Goal: Download file/media

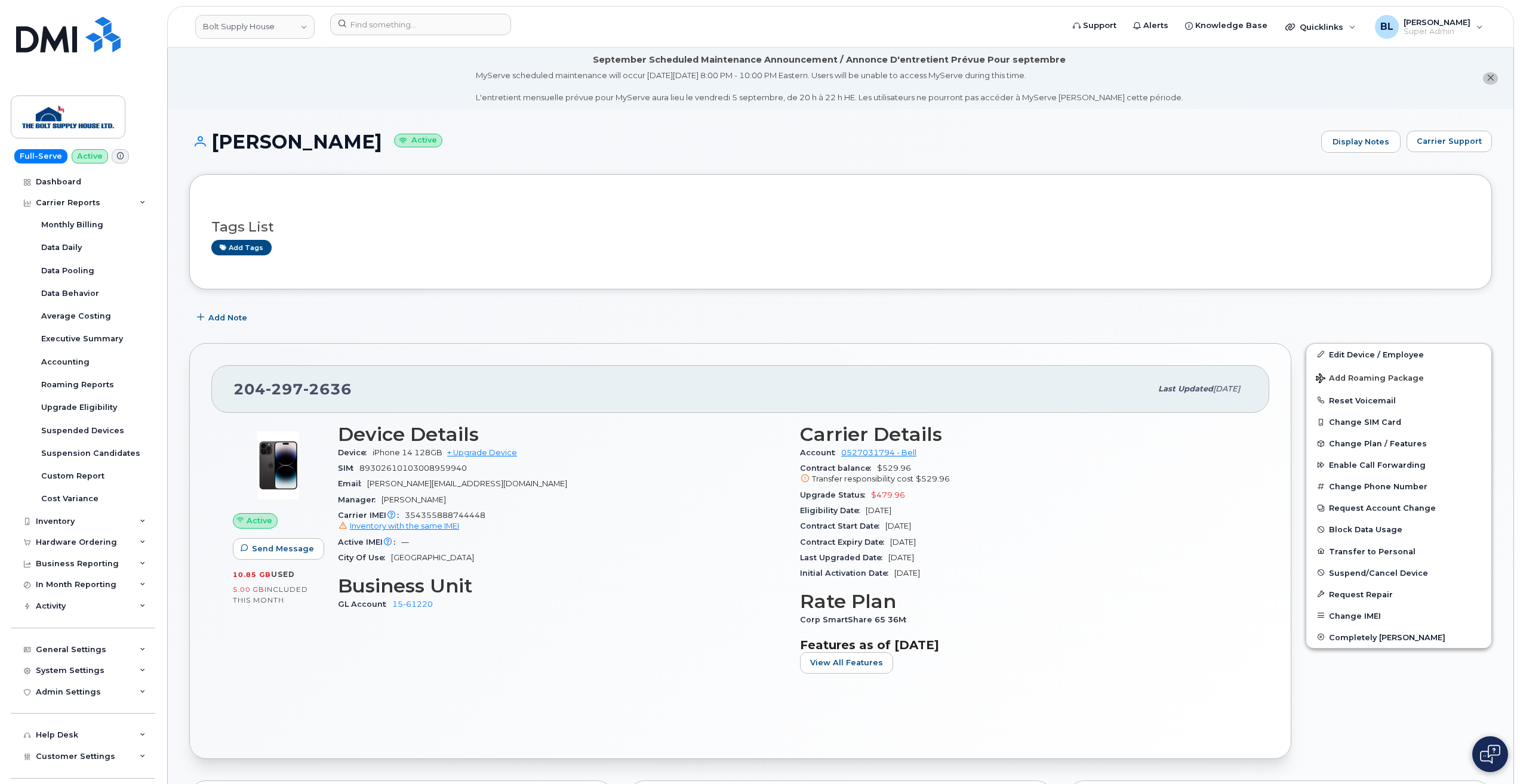
scroll to position [1115, 0]
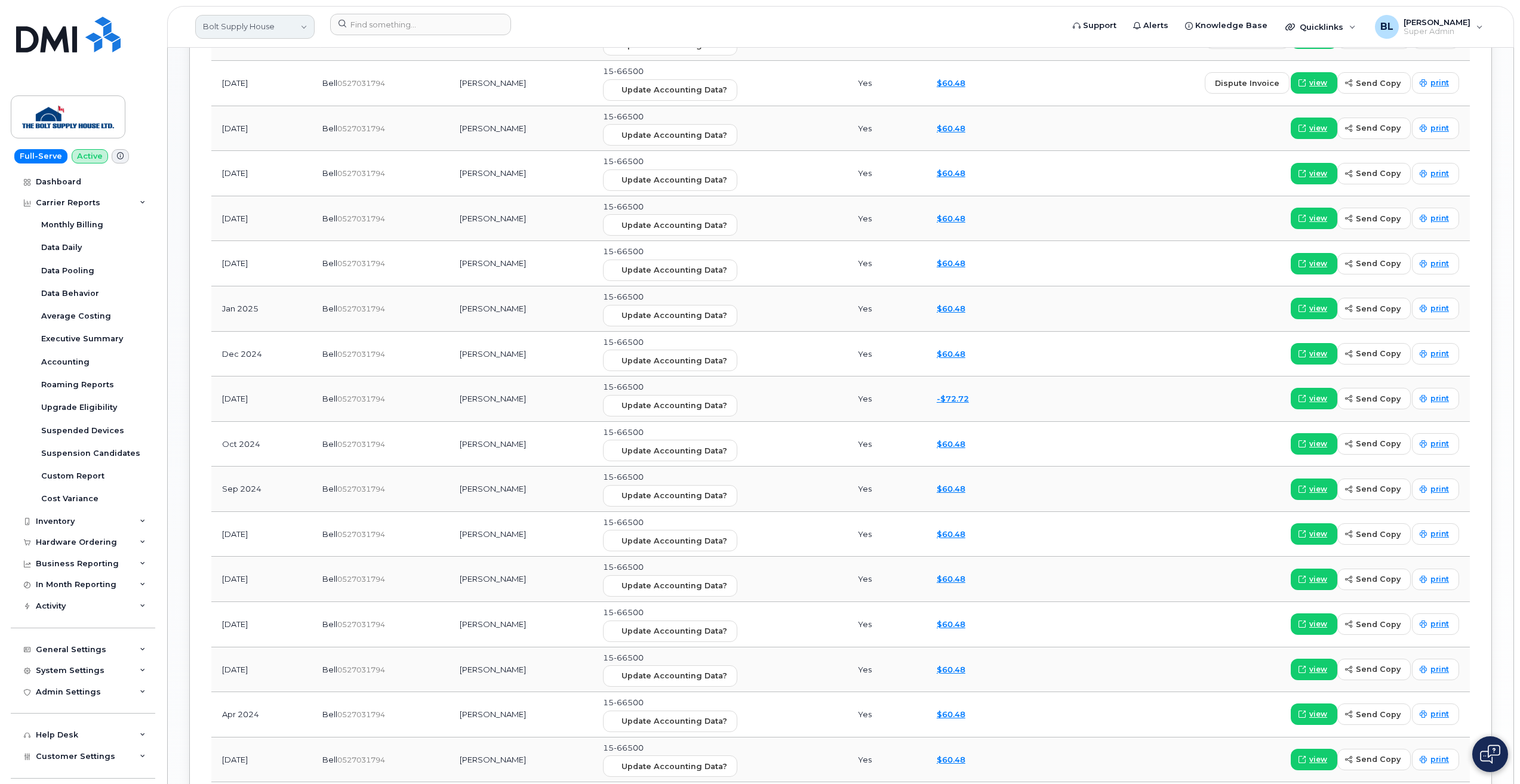
click at [280, 29] on link "Bolt Supply House" at bounding box center [255, 26] width 120 height 24
type input "vayt"
type input "baytex"
click at [278, 121] on span "Baytex Energy Corp" at bounding box center [245, 119] width 78 height 12
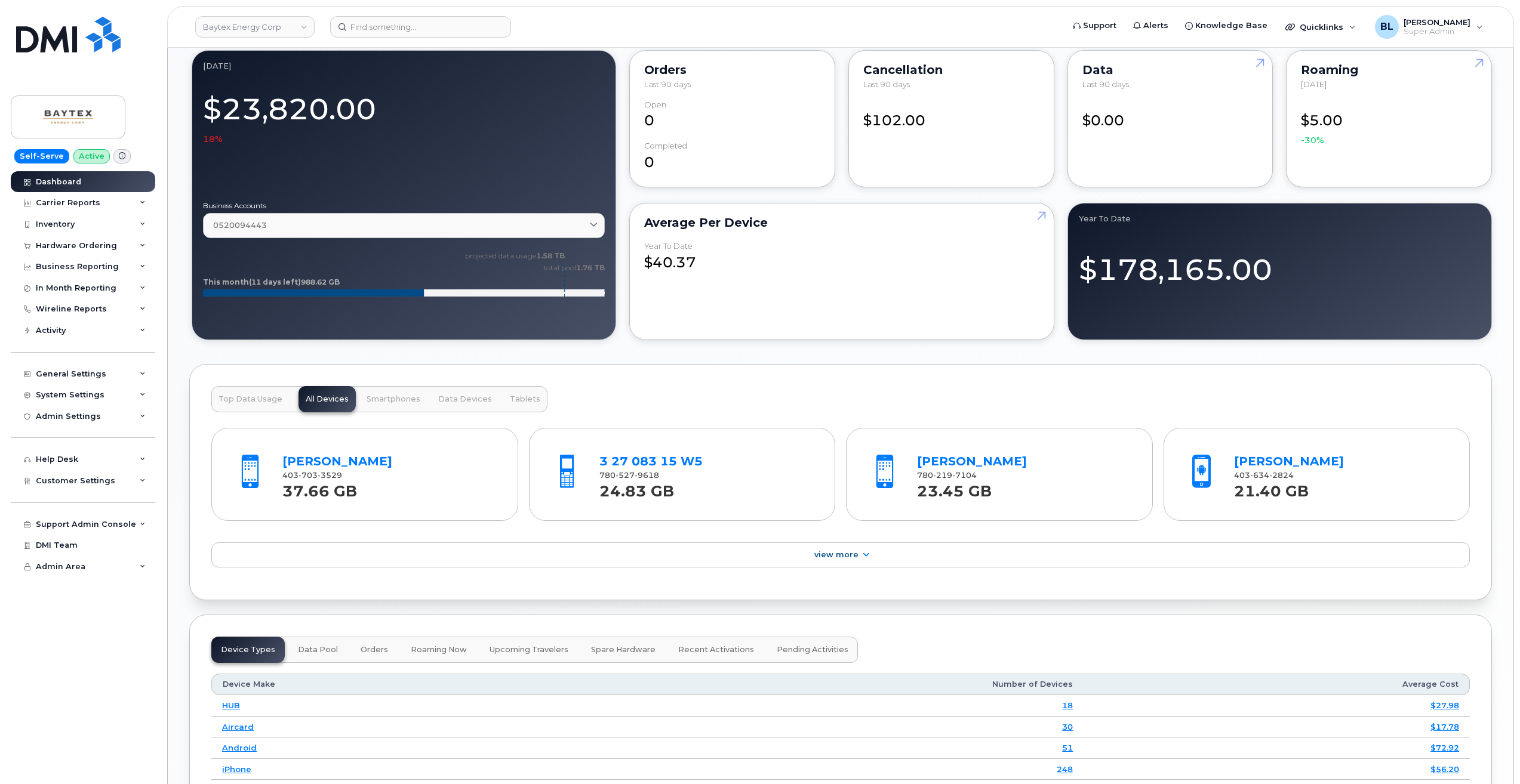
scroll to position [955, 0]
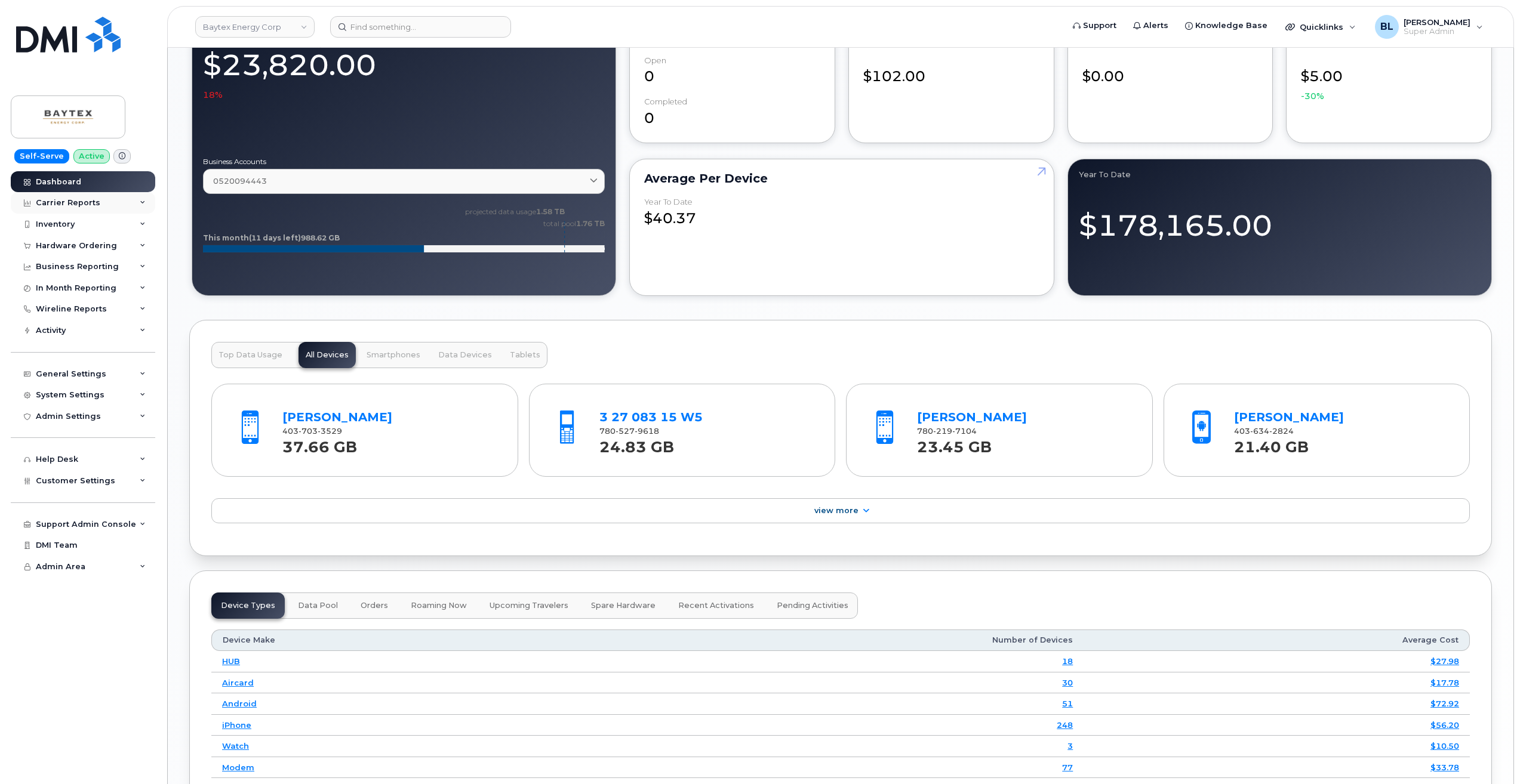
click at [102, 201] on div "Carrier Reports" at bounding box center [83, 203] width 144 height 22
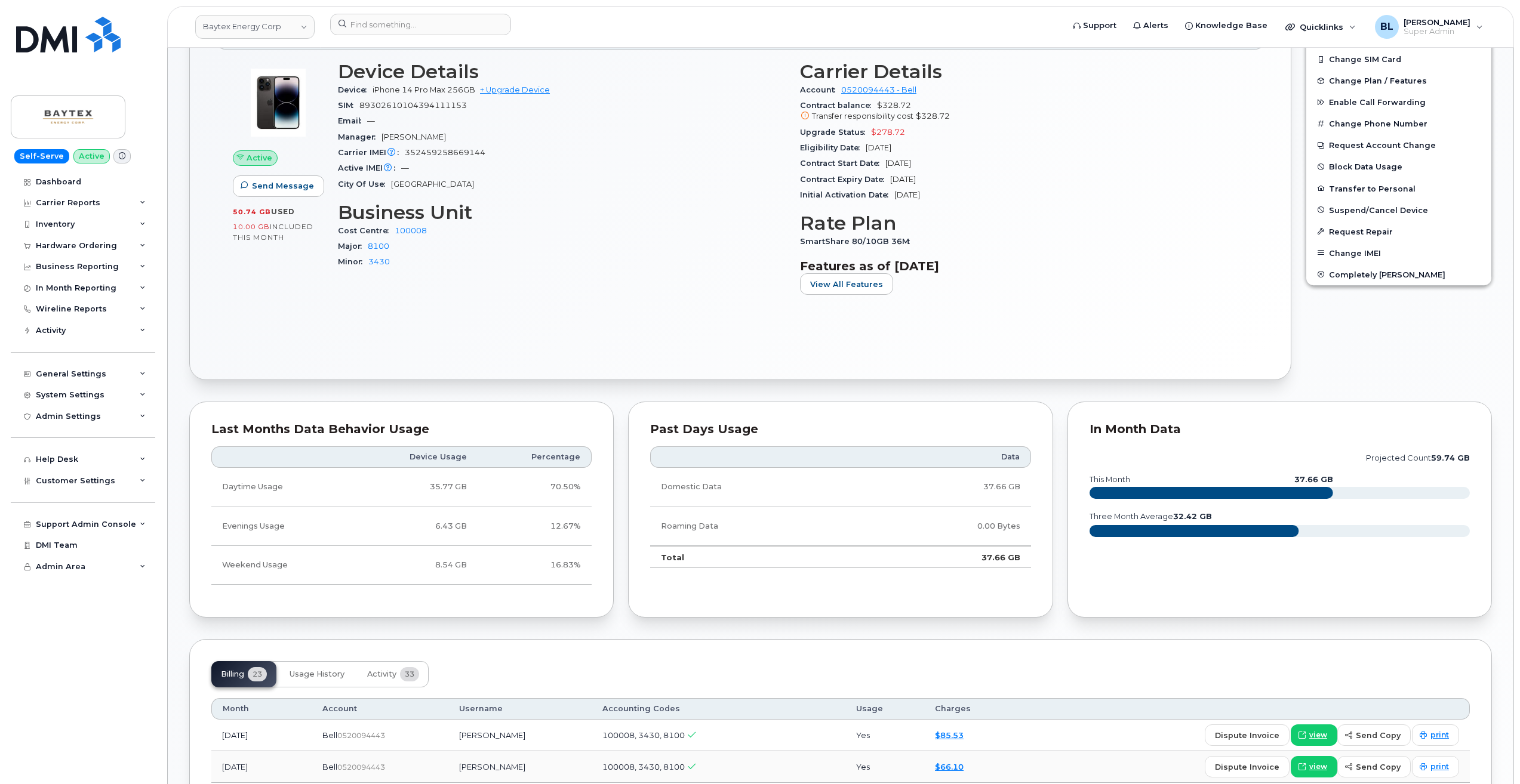
scroll to position [477, 0]
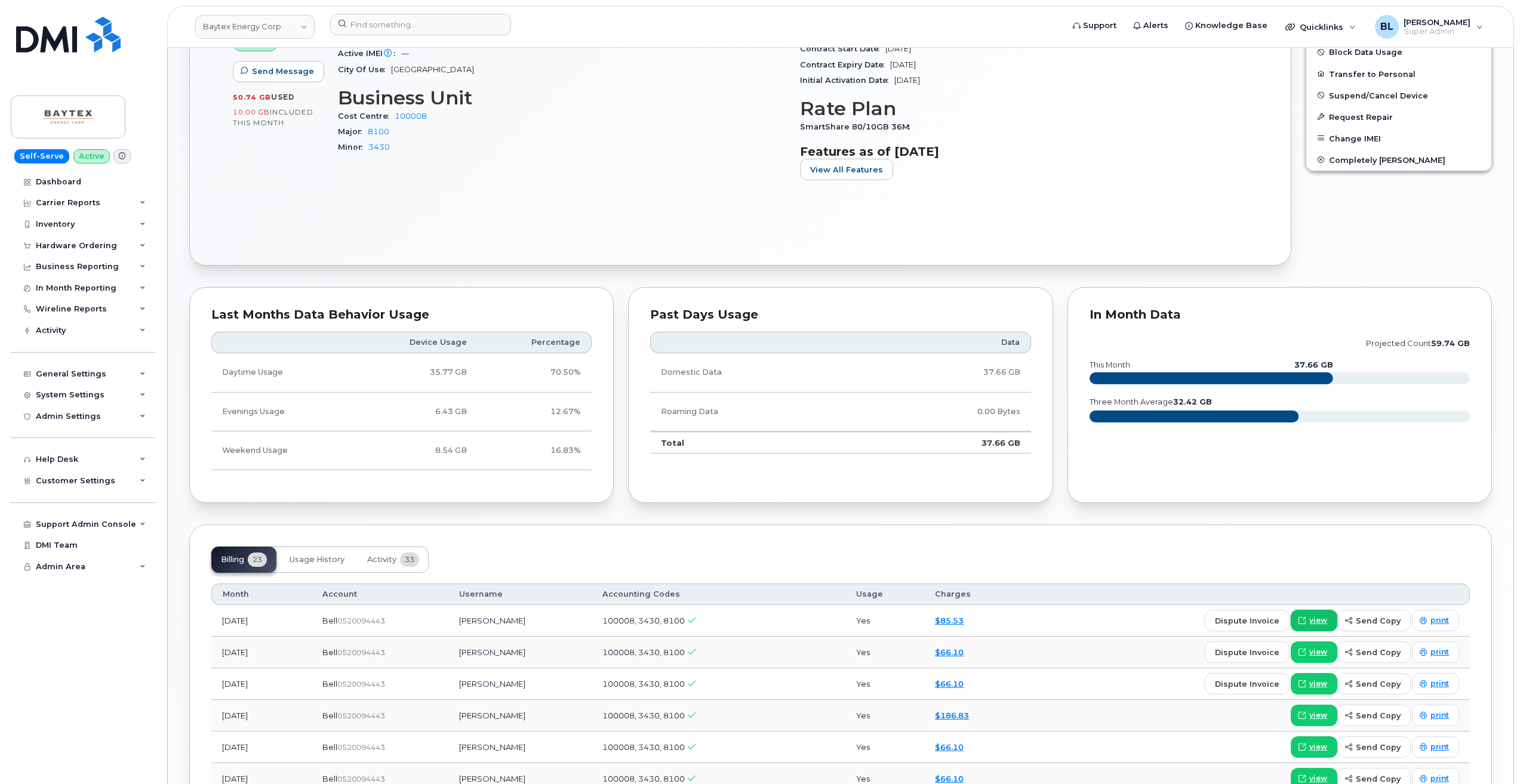
click at [1322, 621] on span "view" at bounding box center [1317, 621] width 18 height 11
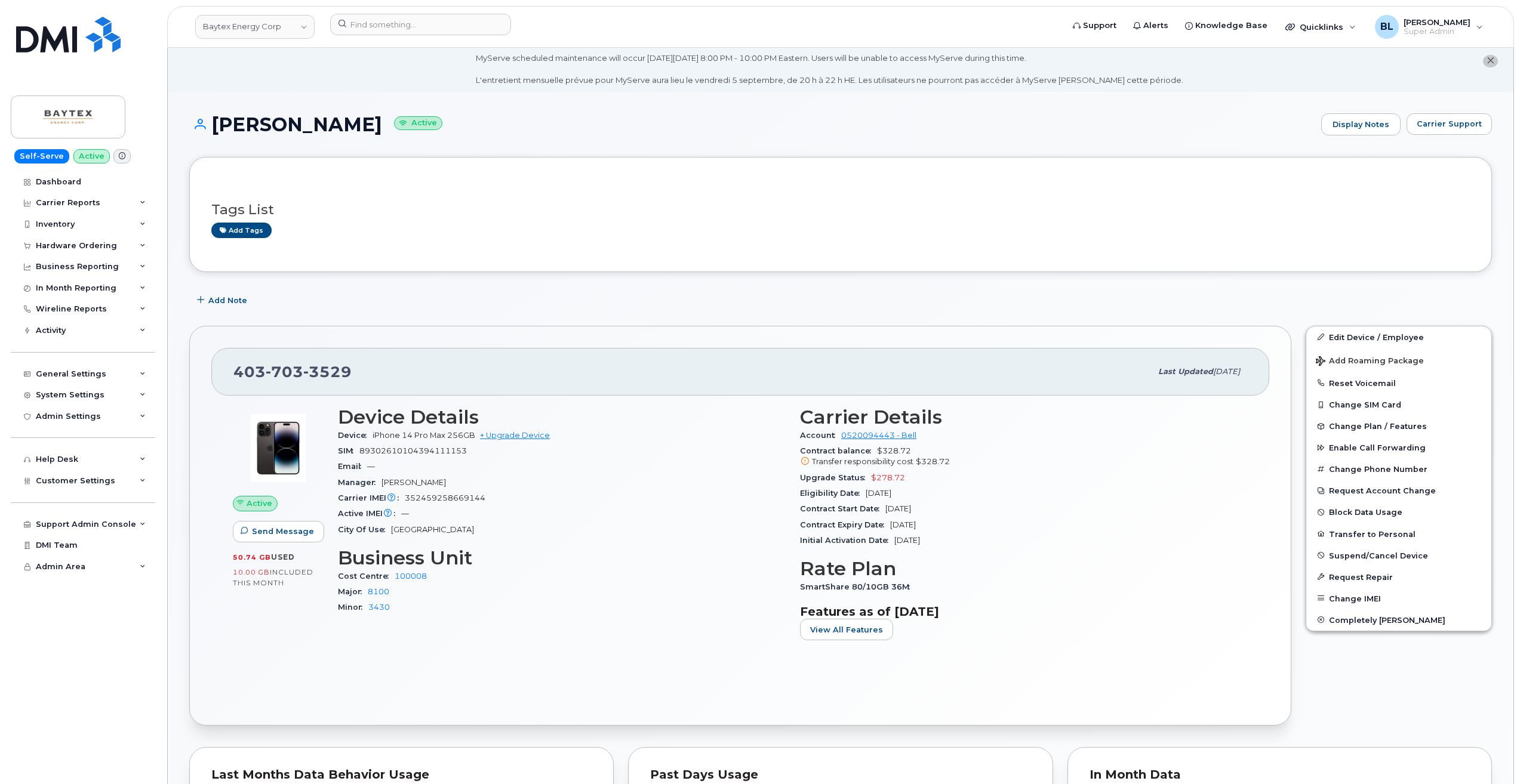
scroll to position [0, 0]
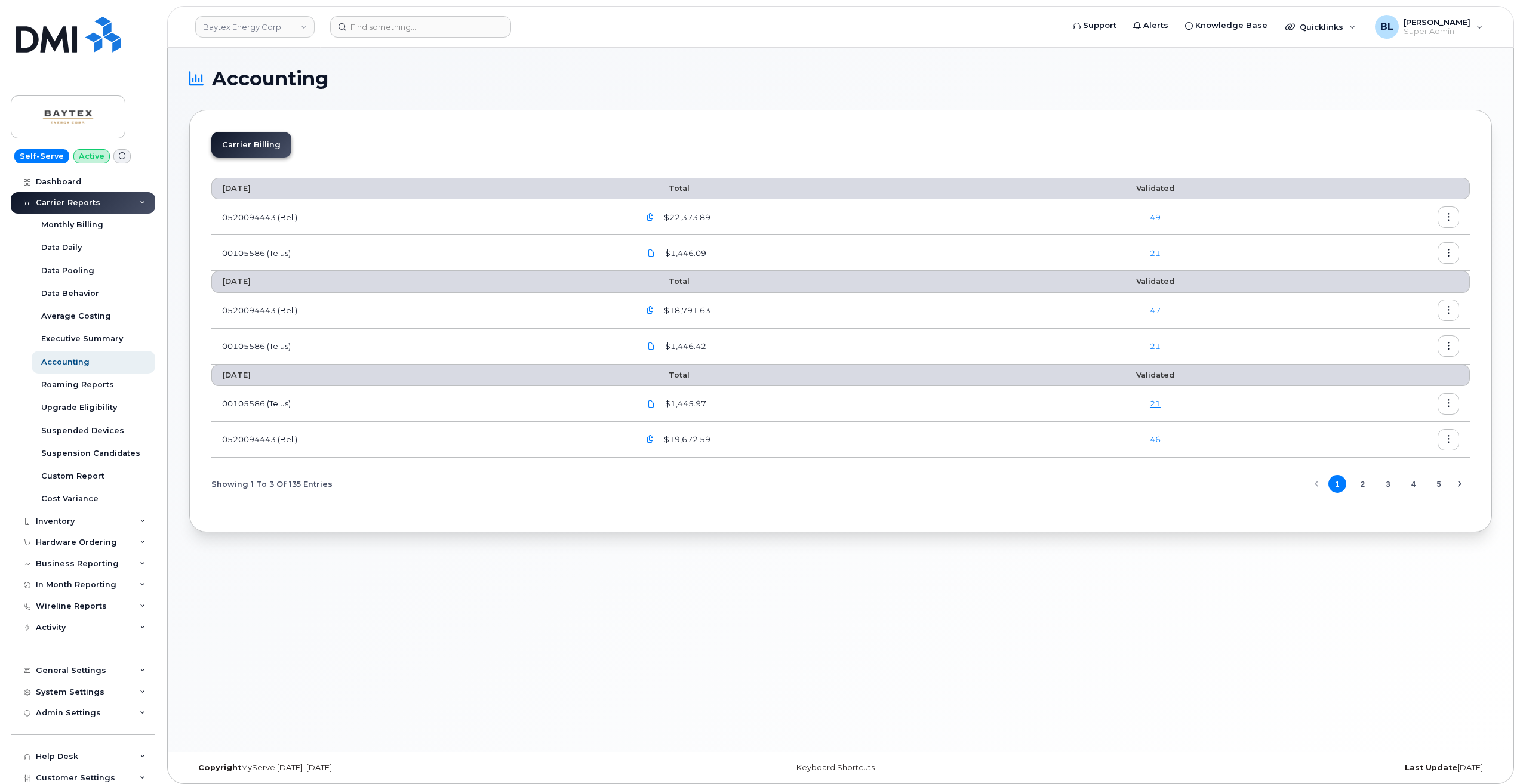
click at [652, 213] on icon "button" at bounding box center [651, 217] width 8 height 8
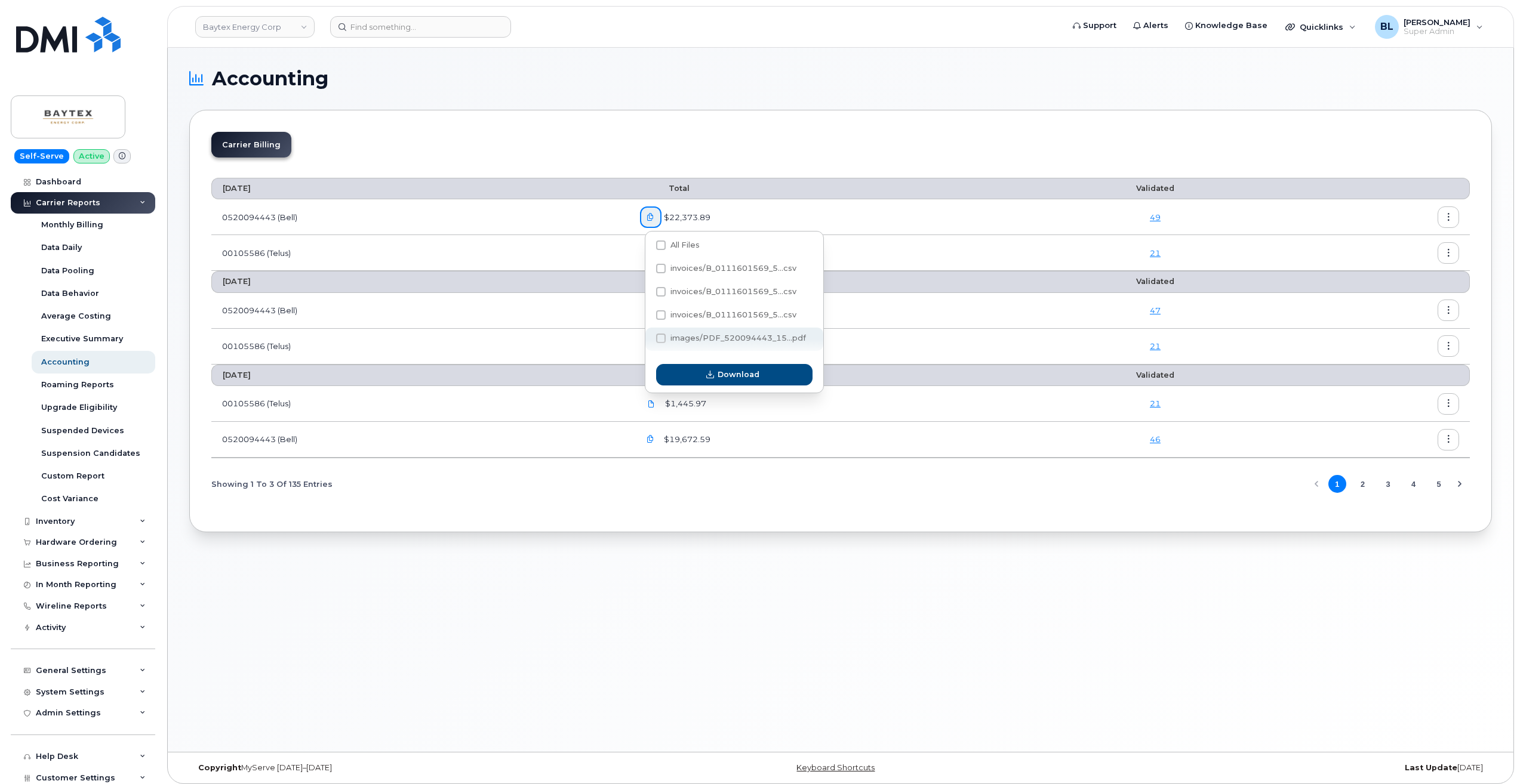
click at [699, 338] on span "images/PDF_520094443_15...pdf" at bounding box center [738, 338] width 136 height 9
click at [647, 338] on input "images/PDF_520094443_15...pdf" at bounding box center [645, 339] width 6 height 6
checkbox input "true"
drag, startPoint x: 707, startPoint y: 373, endPoint x: 618, endPoint y: 301, distance: 114.5
click at [708, 373] on icon "button" at bounding box center [710, 375] width 8 height 8
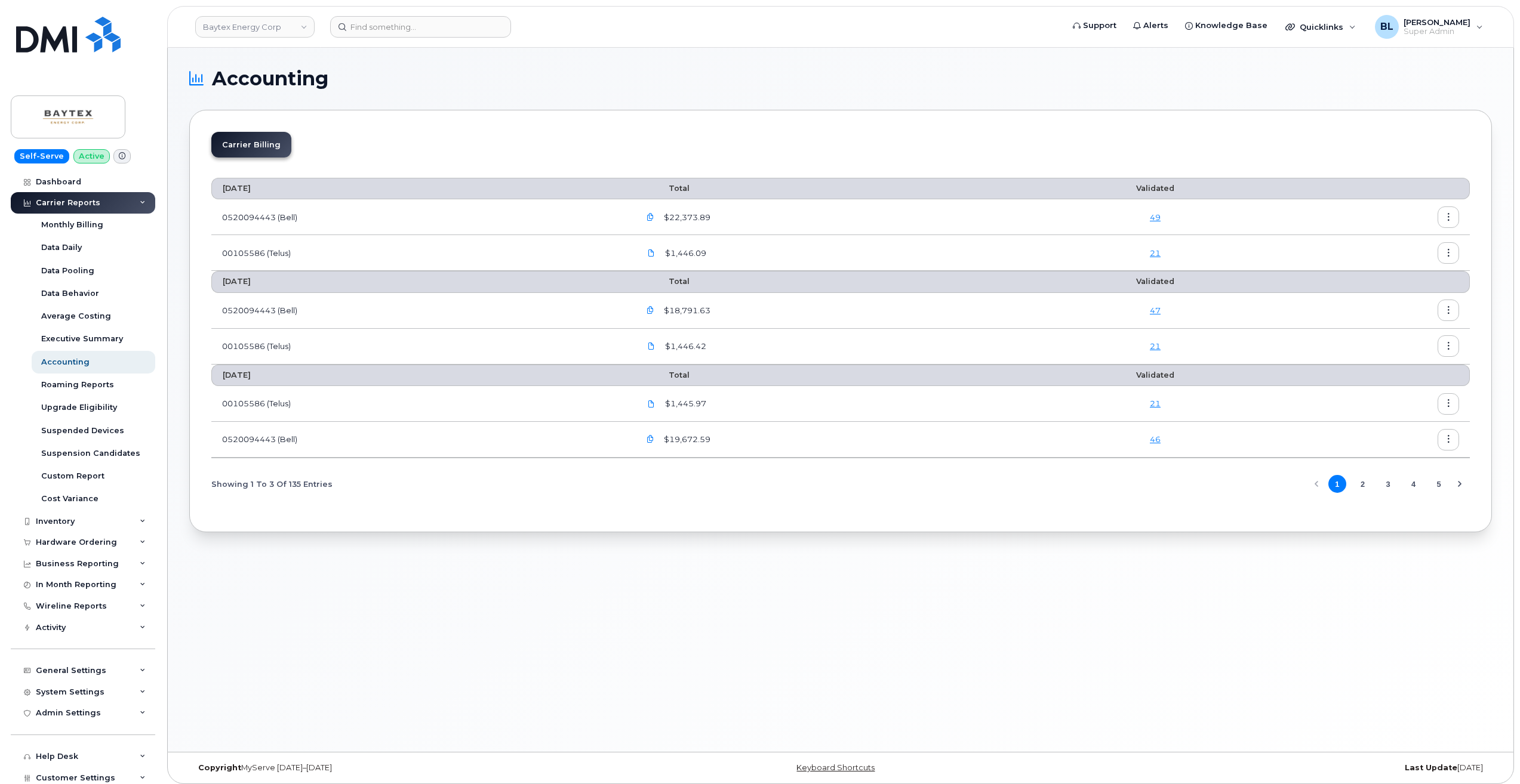
click at [1442, 210] on button "button" at bounding box center [1449, 217] width 22 height 22
click at [1409, 259] on div "Download" at bounding box center [1405, 265] width 106 height 23
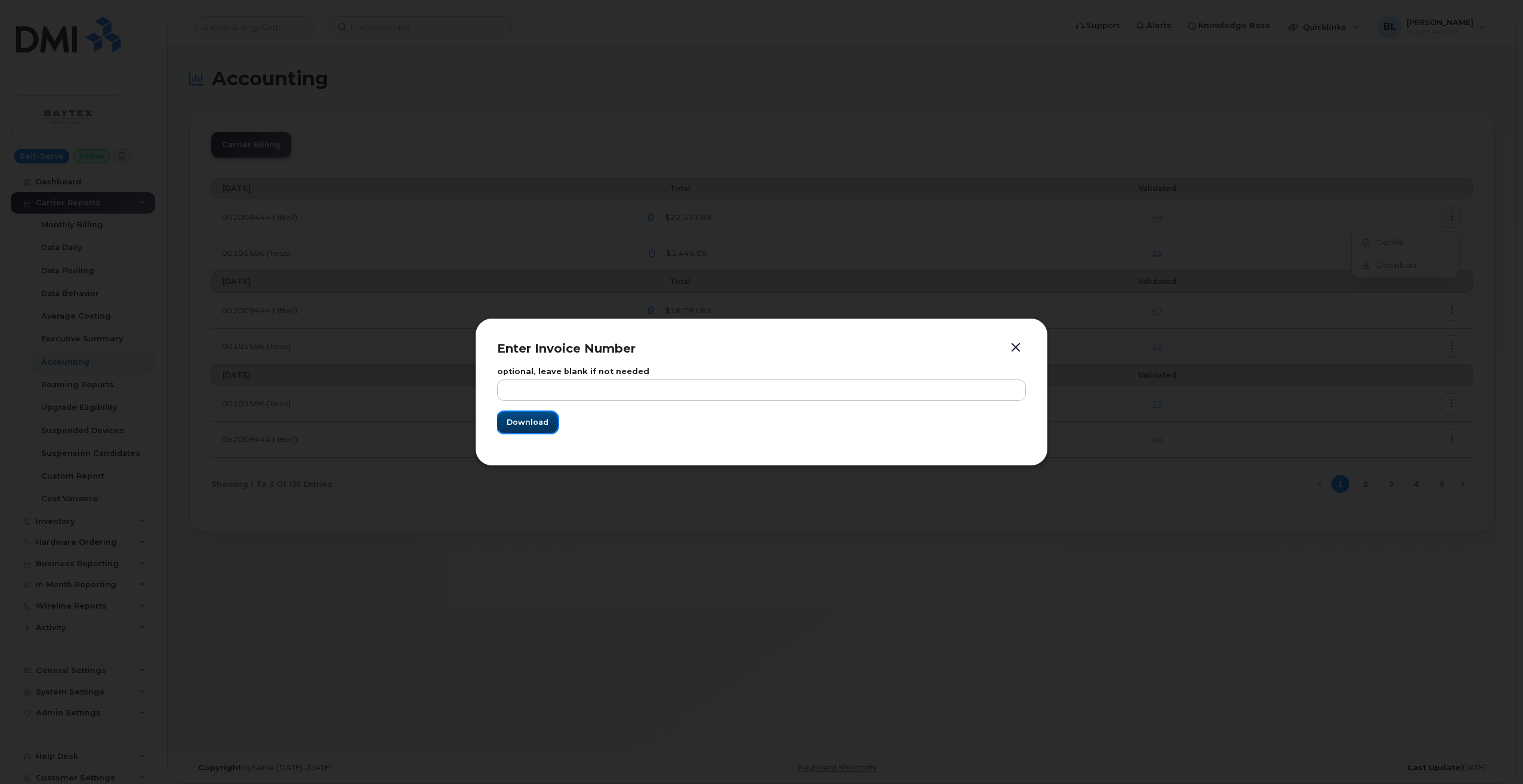
click at [504, 419] on button "Download" at bounding box center [528, 423] width 61 height 22
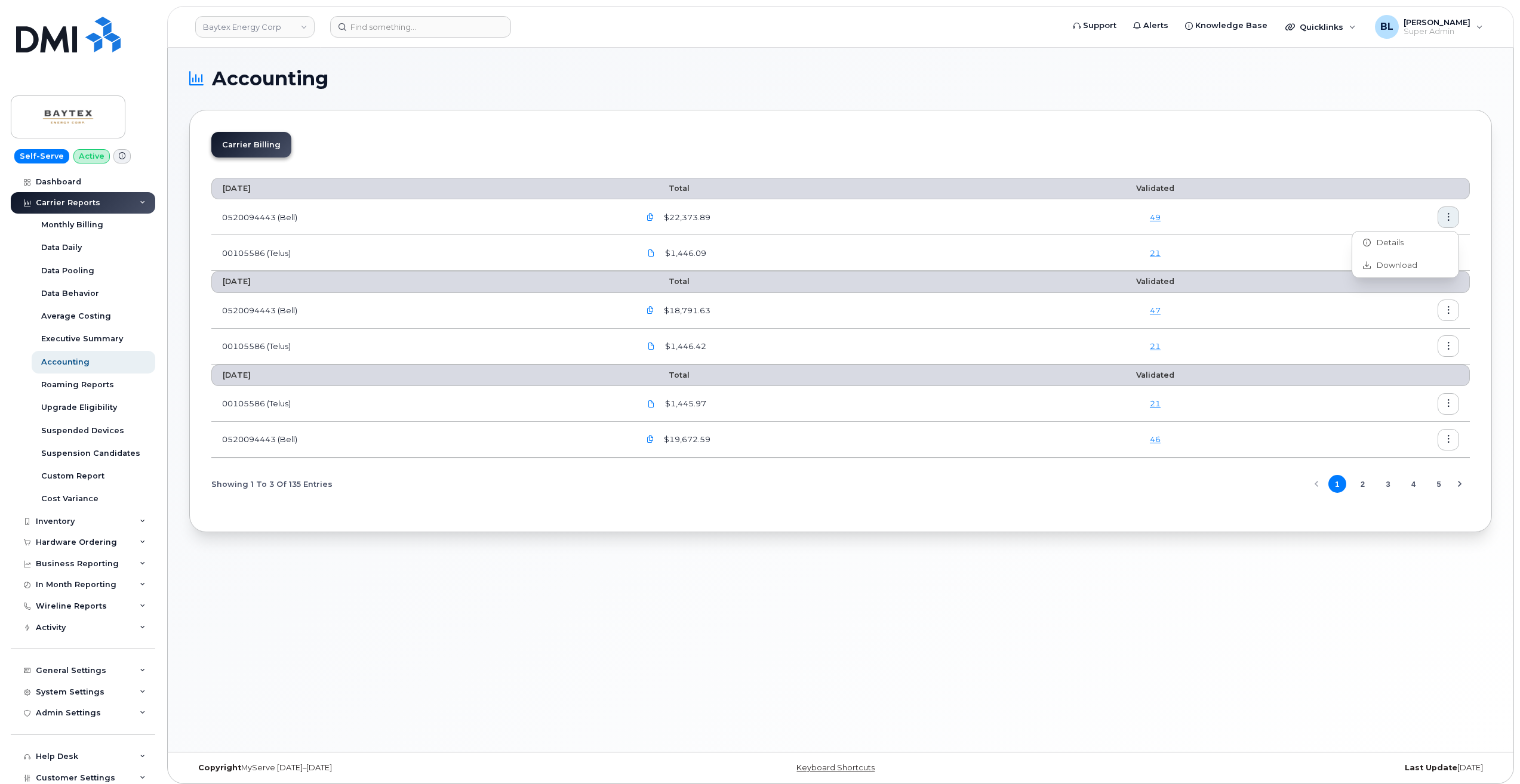
click at [733, 570] on div "Accounting Carrier Billing [DATE] Total Validated 0520094443 (Bell) $22,373.89 …" at bounding box center [840, 400] width 1345 height 704
click at [1442, 218] on button "button" at bounding box center [1449, 217] width 22 height 22
click at [1386, 266] on span "Download" at bounding box center [1393, 265] width 47 height 11
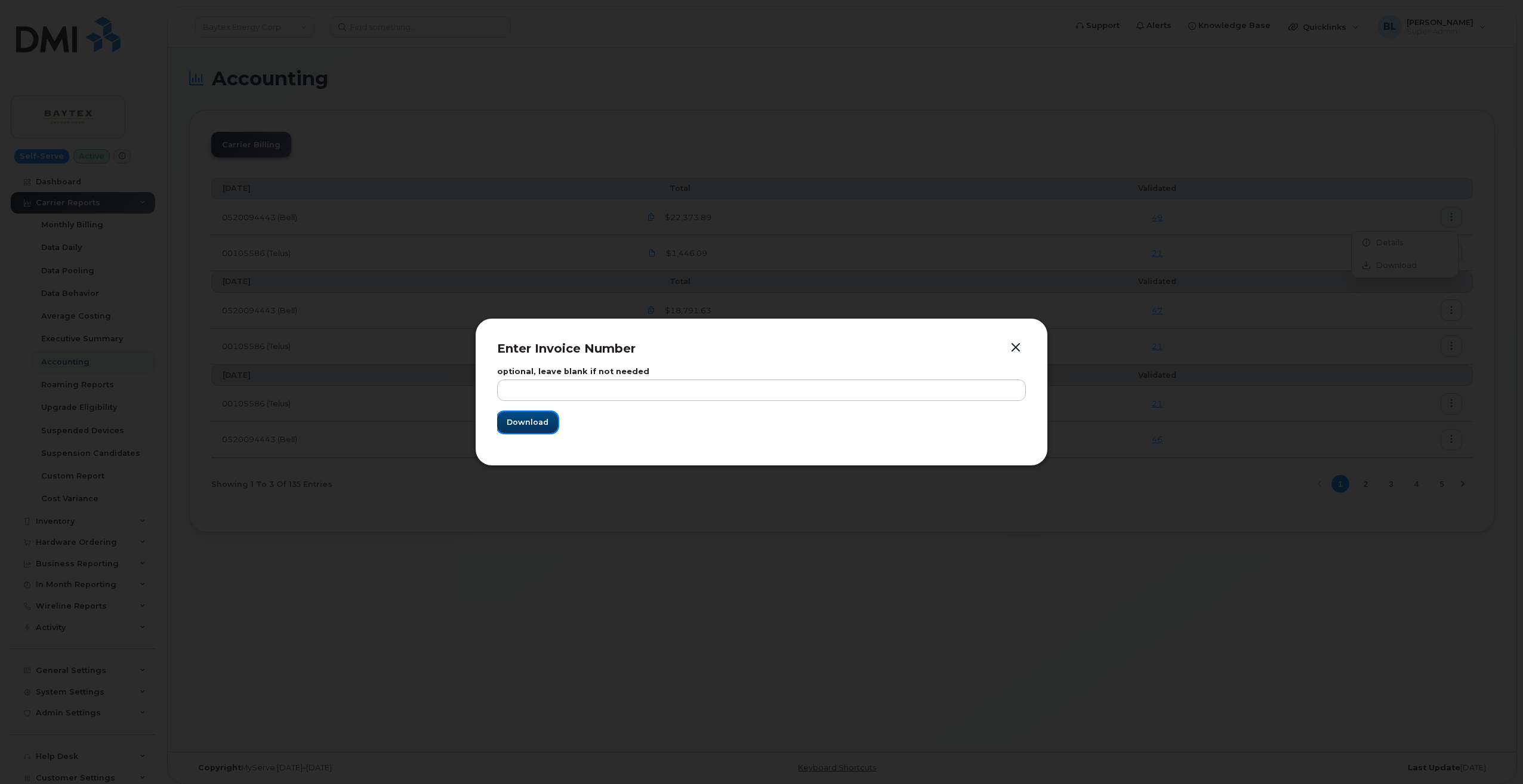
click at [557, 421] on form "optional, leave blank if not needed Download" at bounding box center [762, 401] width 529 height 65
click at [529, 418] on span "Download" at bounding box center [528, 422] width 42 height 12
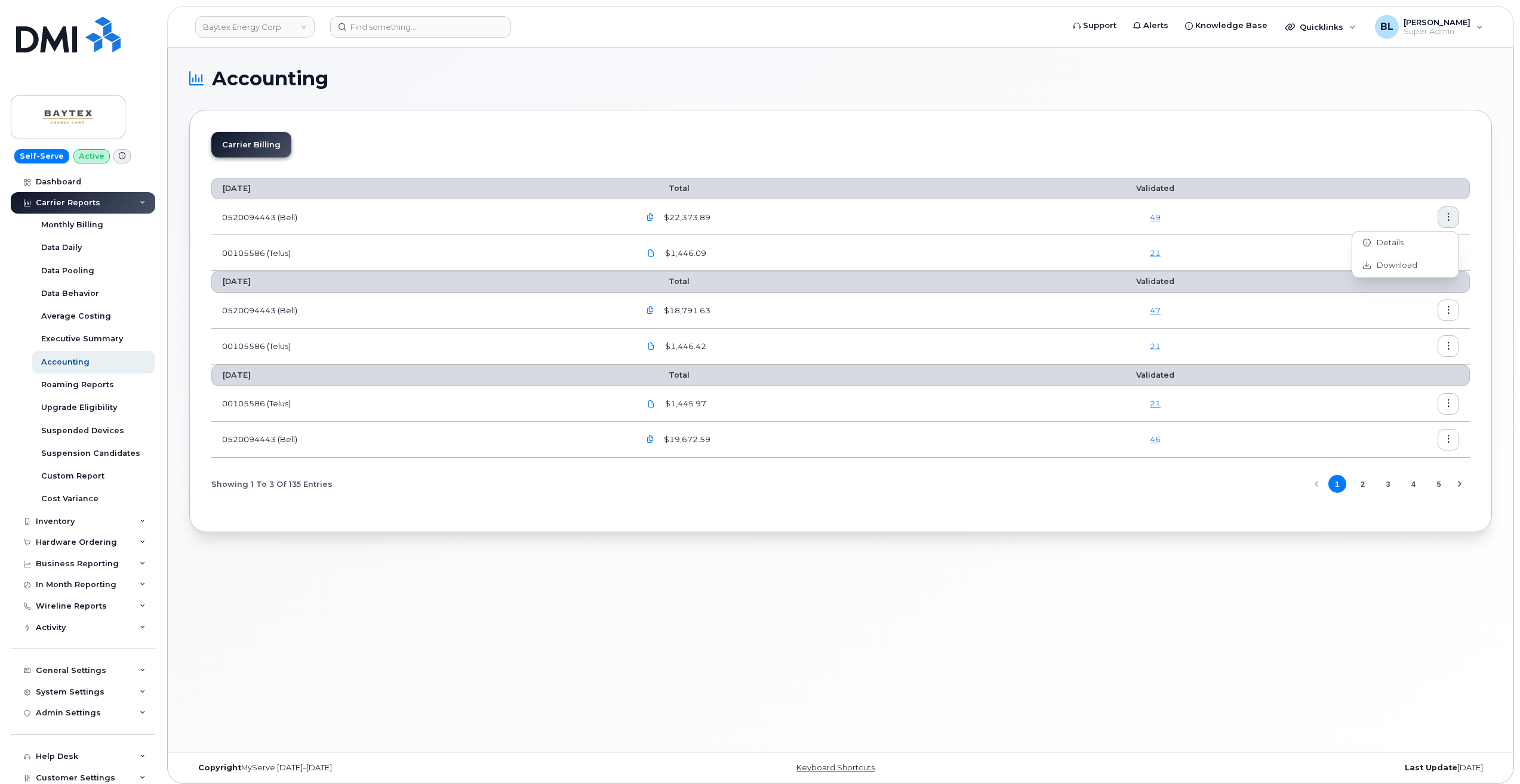
drag, startPoint x: 453, startPoint y: 336, endPoint x: 457, endPoint y: 482, distance: 146.1
click at [453, 336] on td "00105586 (Telus)" at bounding box center [420, 347] width 418 height 36
drag, startPoint x: 1523, startPoint y: 2, endPoint x: 1019, endPoint y: 311, distance: 591.2
click at [1075, 203] on td "49" at bounding box center [1155, 217] width 258 height 36
drag, startPoint x: 184, startPoint y: 252, endPoint x: 141, endPoint y: 306, distance: 69.0
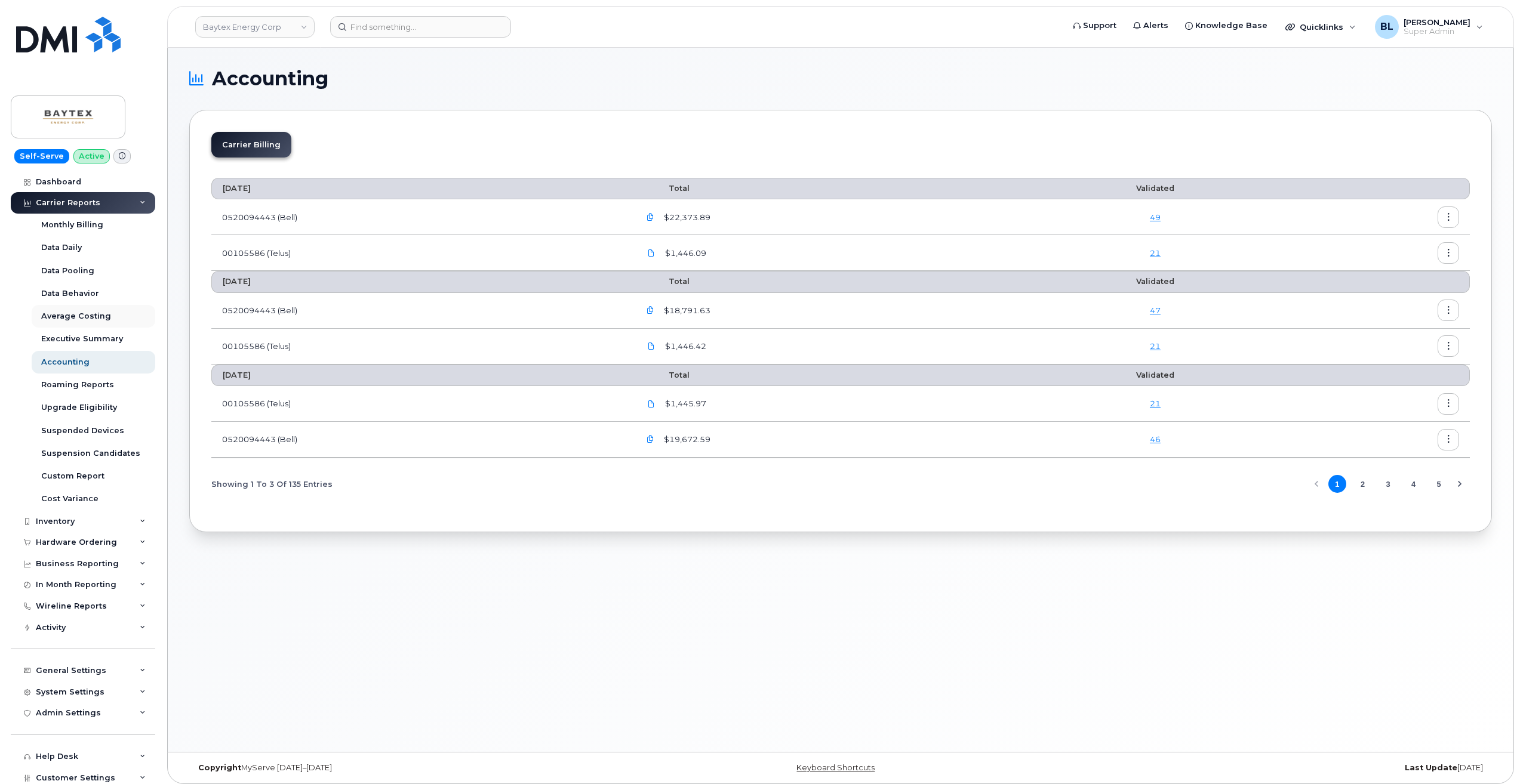
click at [184, 252] on div "Accounting Carrier Billing [DATE] Total Validated 0520094443 (Bell) $22,373.89 …" at bounding box center [840, 400] width 1345 height 704
click at [101, 336] on div "Executive Summary" at bounding box center [82, 339] width 82 height 11
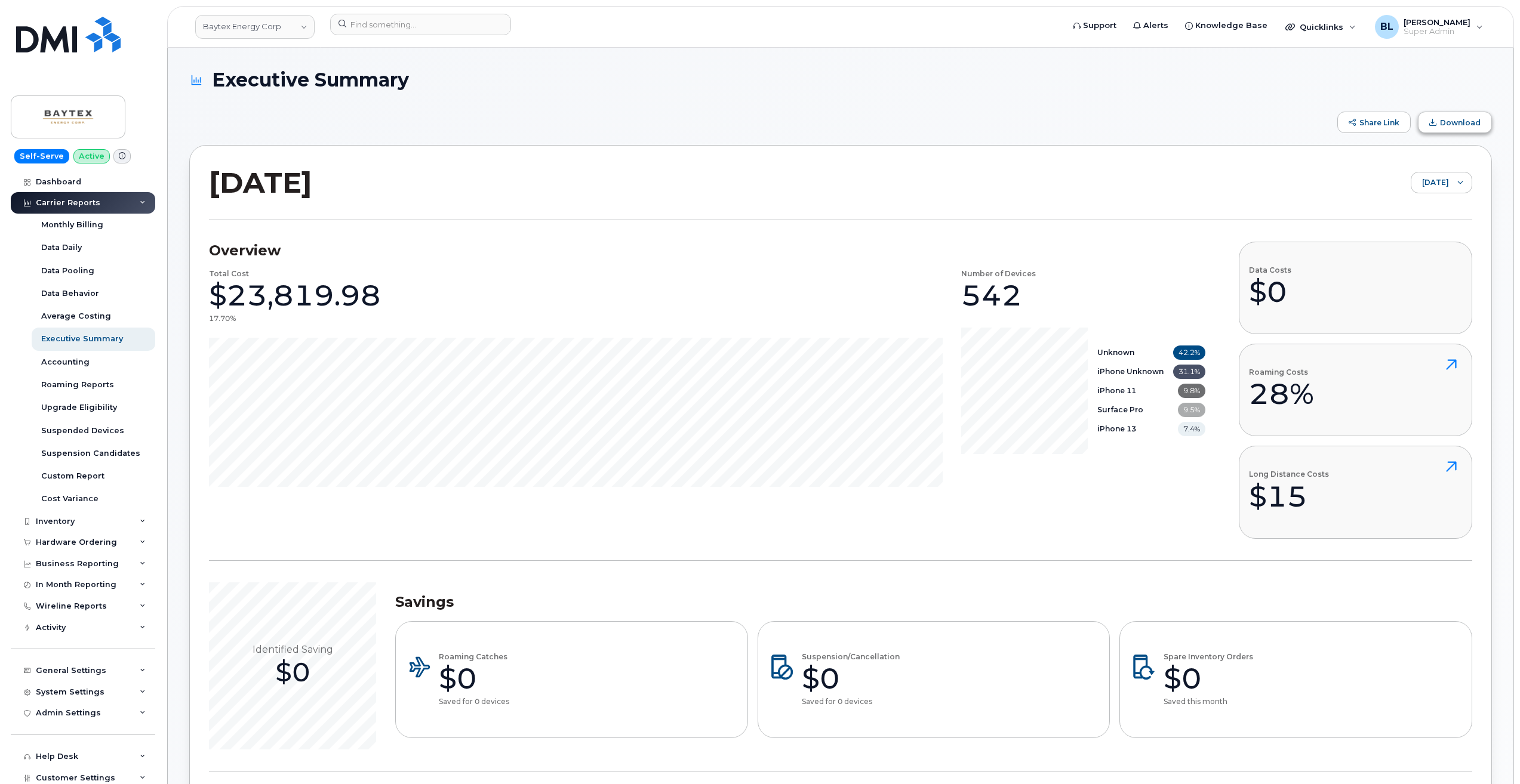
click at [1456, 123] on span "Download" at bounding box center [1460, 123] width 40 height 9
